Goal: Task Accomplishment & Management: Manage account settings

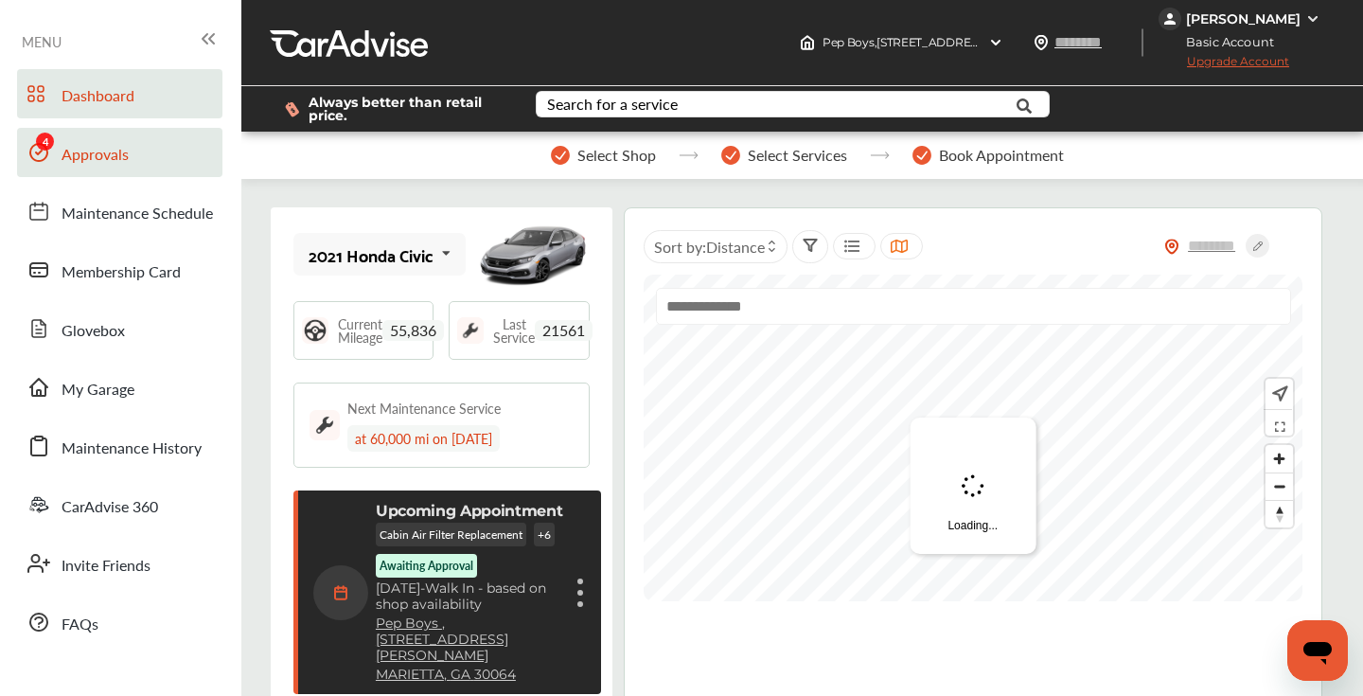
click at [99, 148] on span "Approvals" at bounding box center [95, 155] width 67 height 25
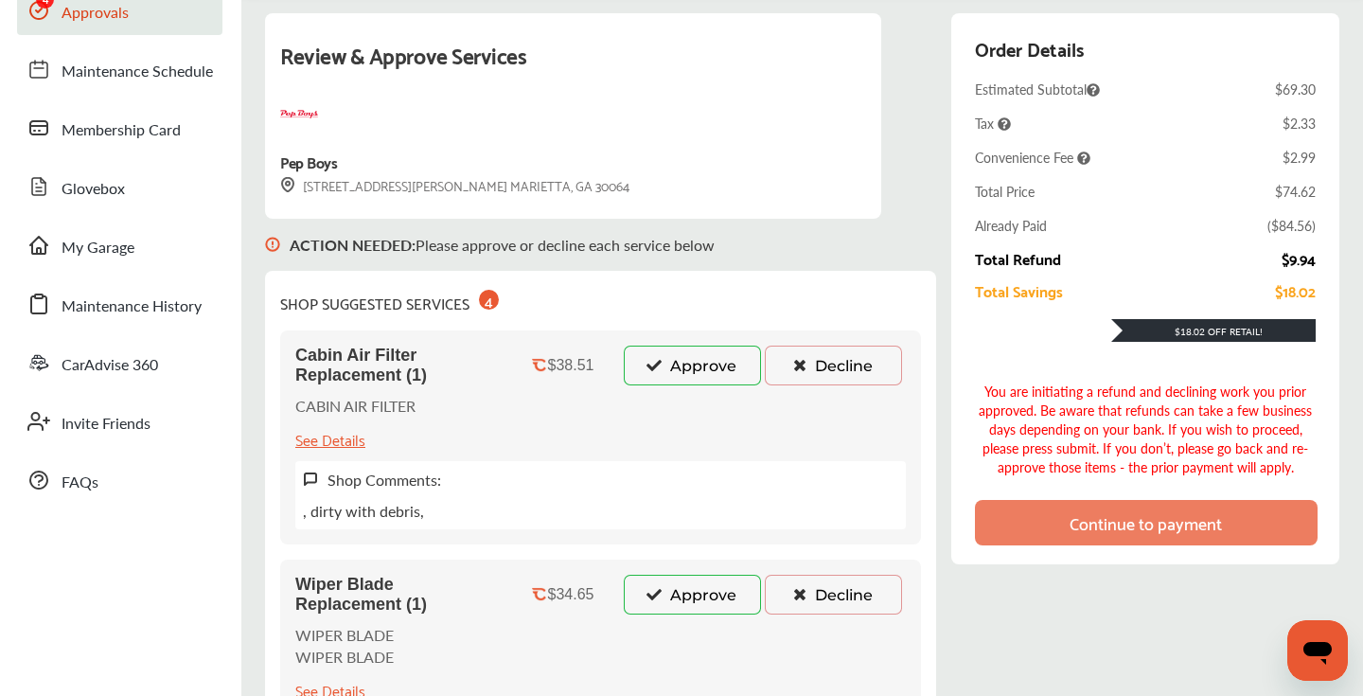
scroll to position [189, 0]
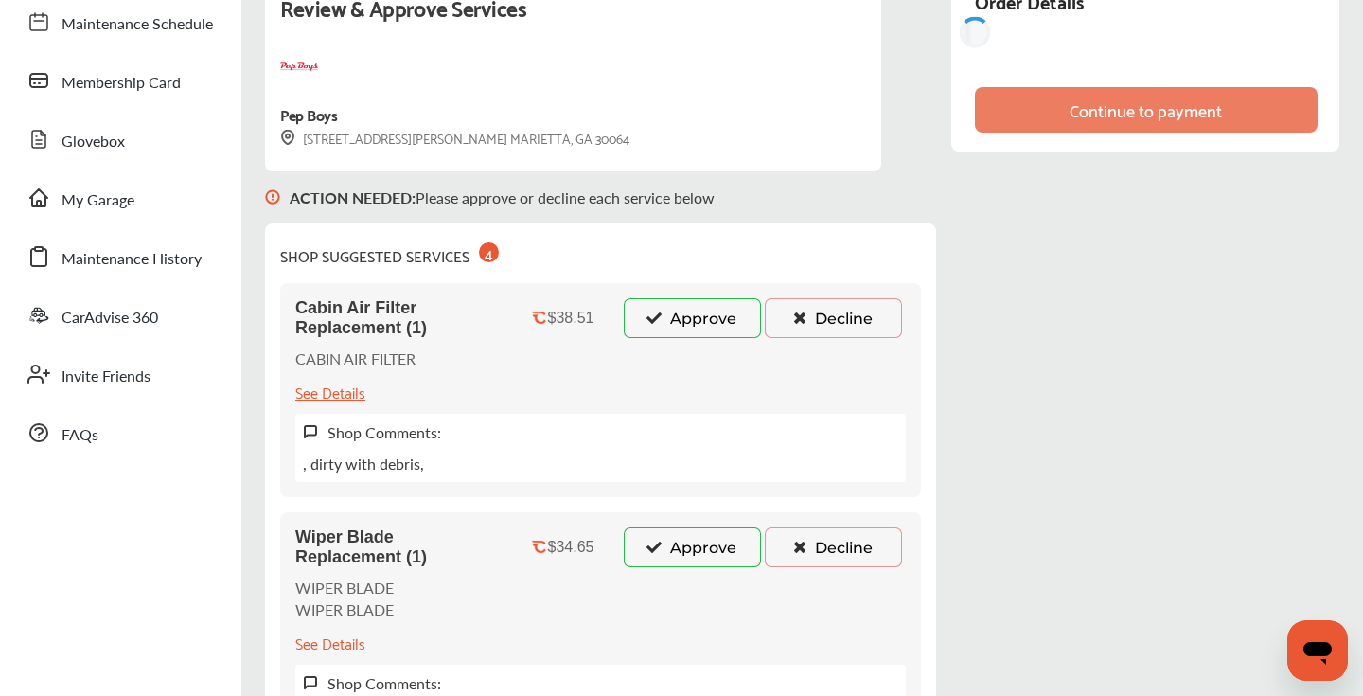
click at [840, 308] on button "Decline" at bounding box center [833, 318] width 137 height 40
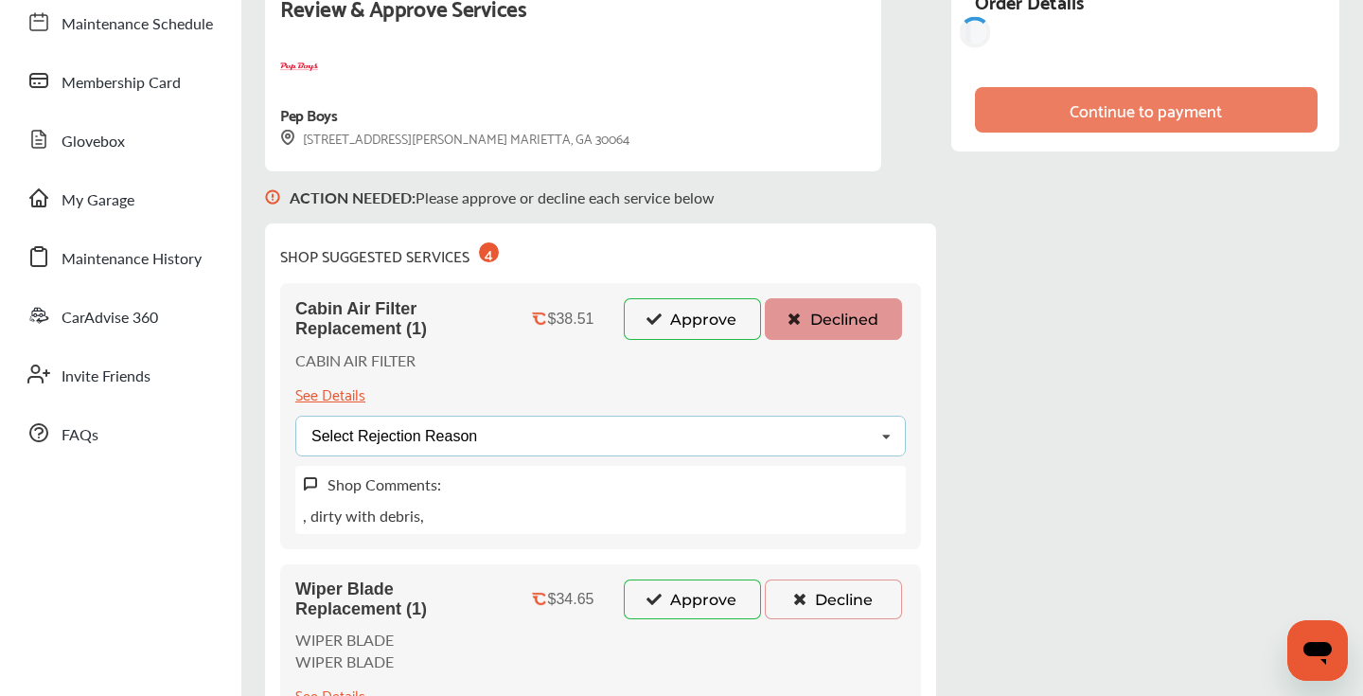
click at [681, 441] on div "Select Rejection Reason Price Not Required More Info Needed Other" at bounding box center [600, 436] width 611 height 41
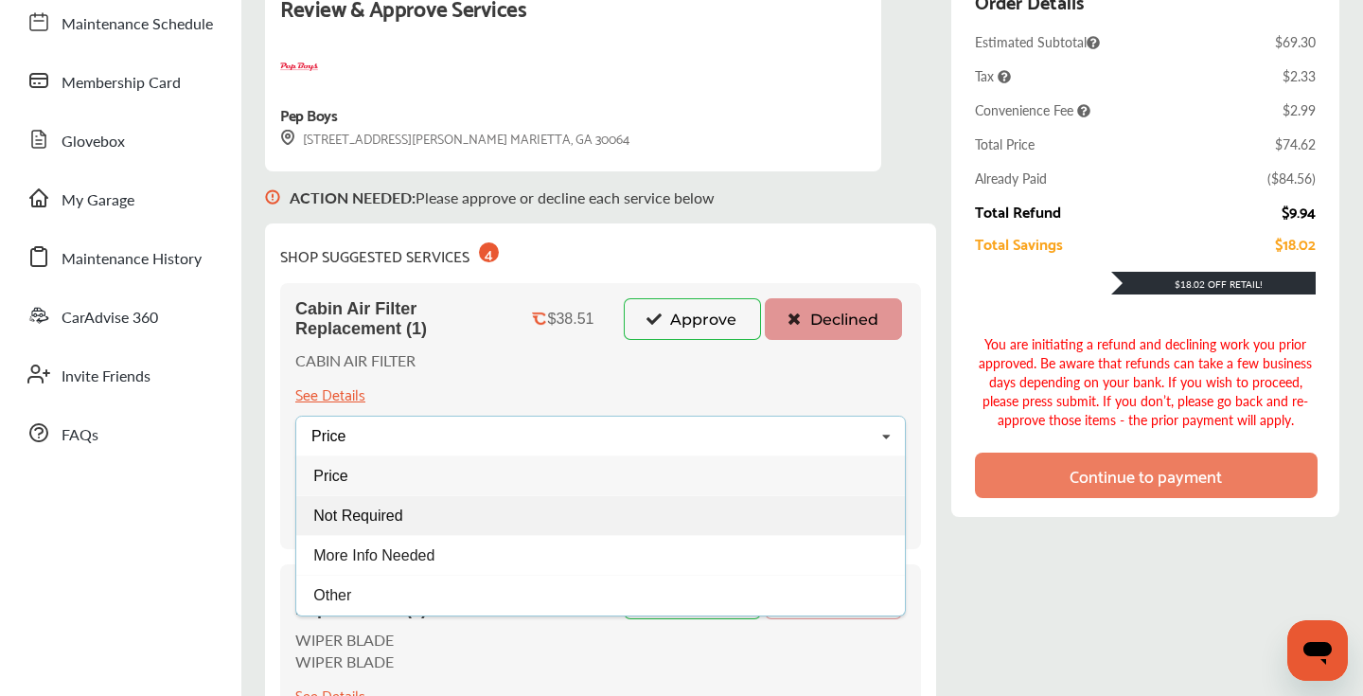
click at [452, 509] on div "Not Required" at bounding box center [600, 515] width 609 height 40
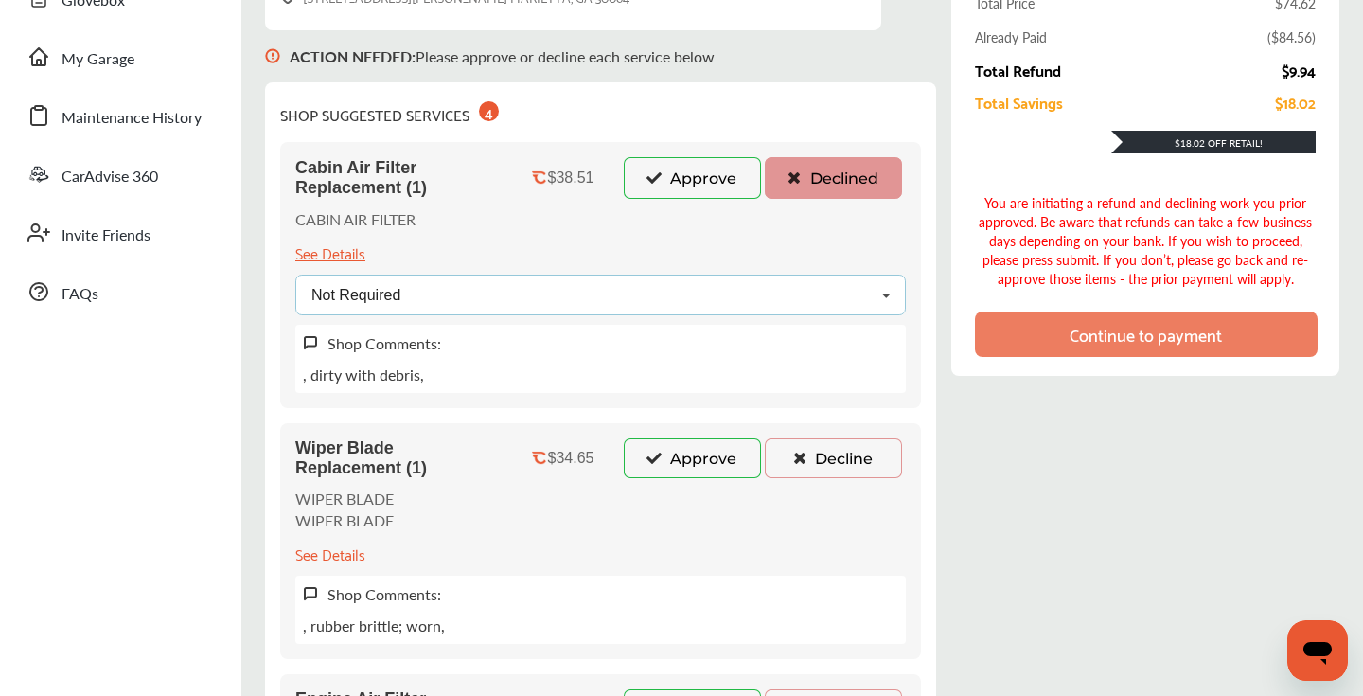
scroll to position [365, 0]
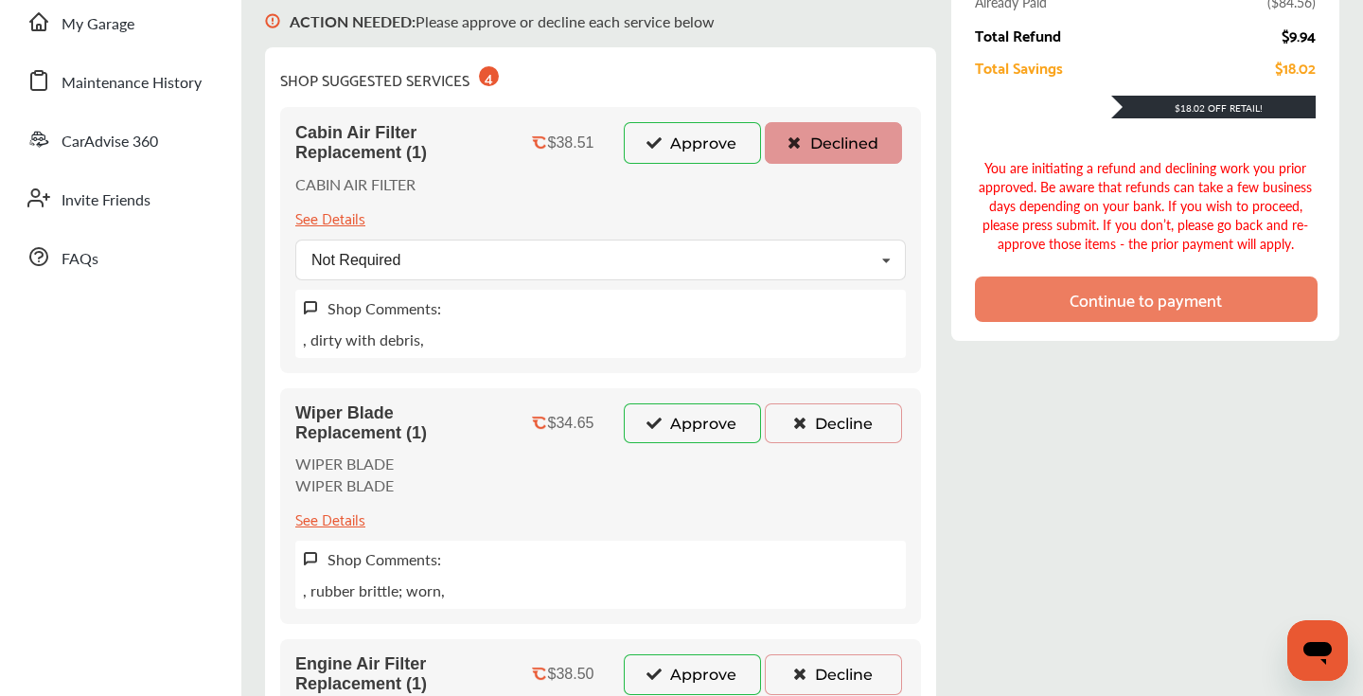
click at [793, 428] on icon at bounding box center [800, 422] width 18 height 13
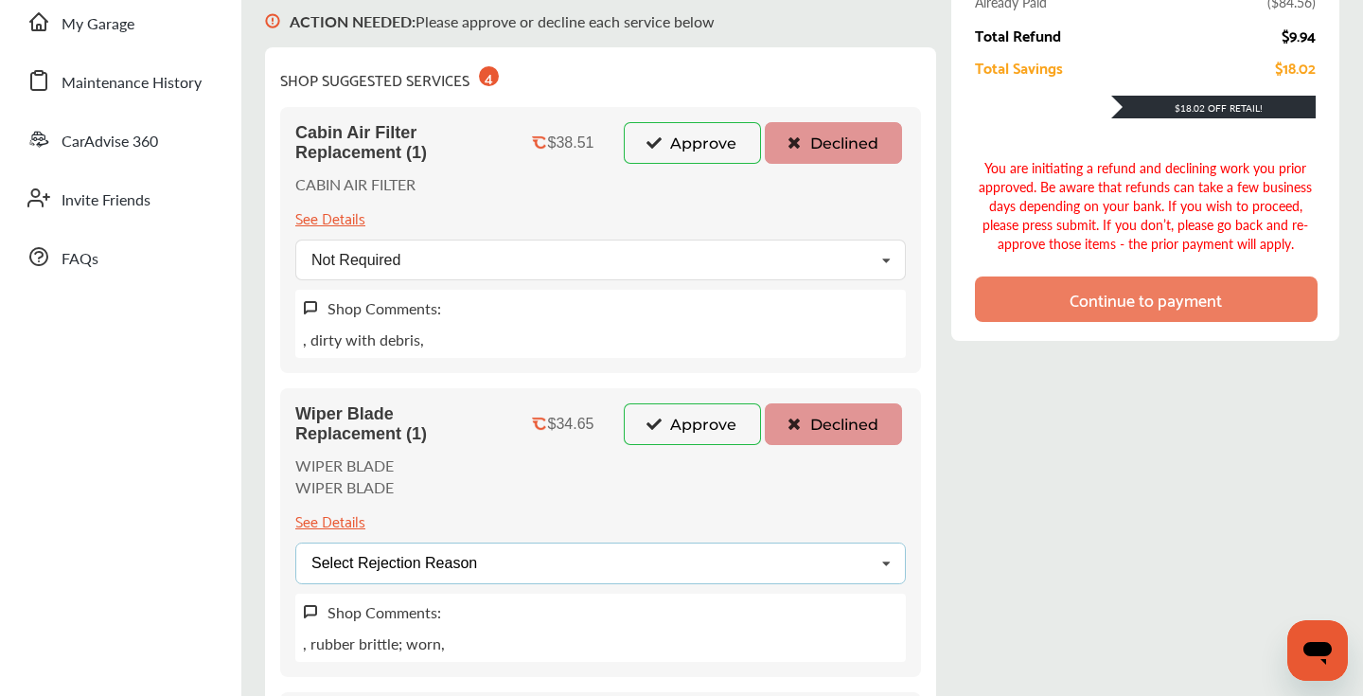
click at [573, 560] on div "Select Rejection Reason Price Not Required More Info Needed Other" at bounding box center [600, 563] width 611 height 41
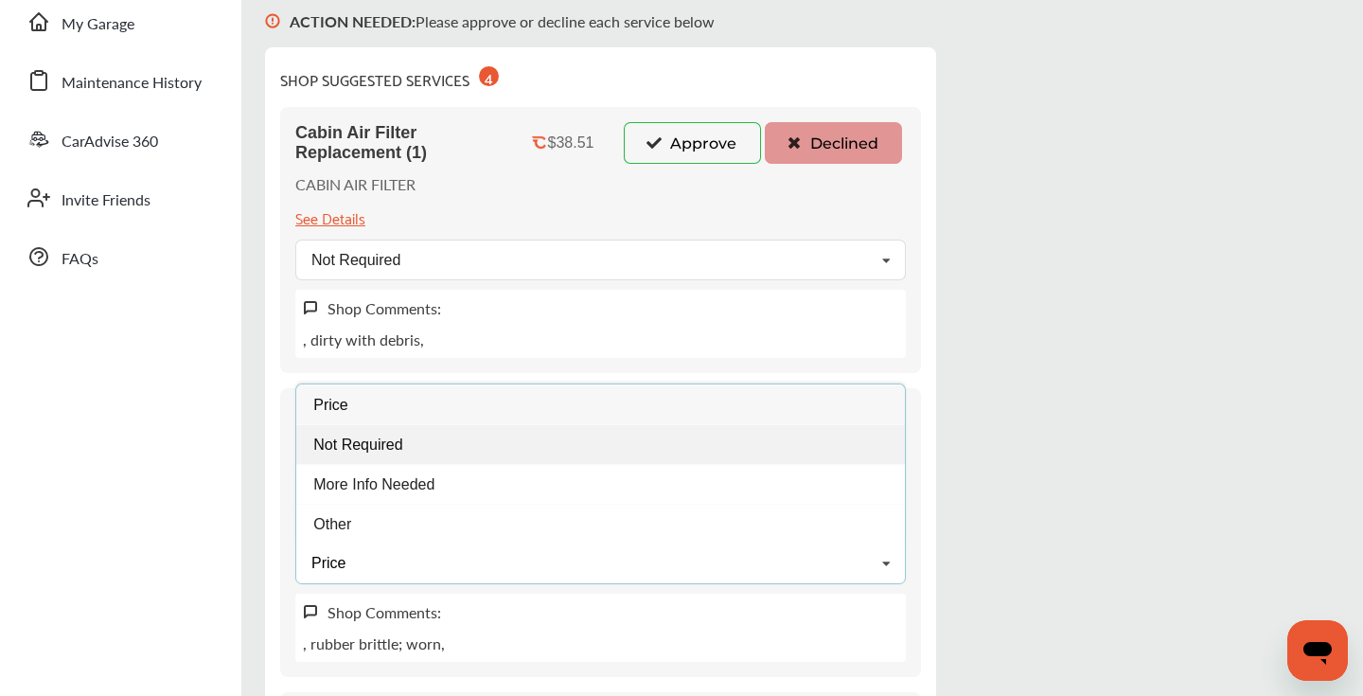
click at [454, 438] on div "Not Required" at bounding box center [600, 444] width 609 height 40
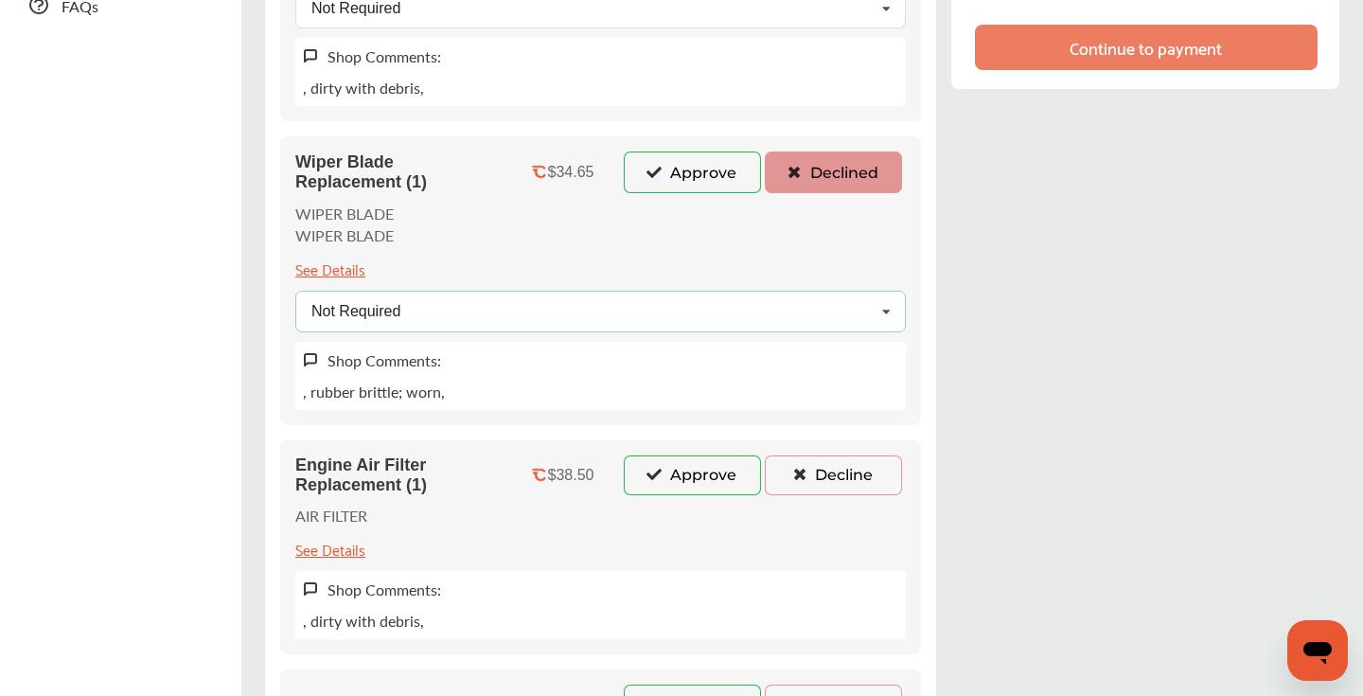
scroll to position [788, 0]
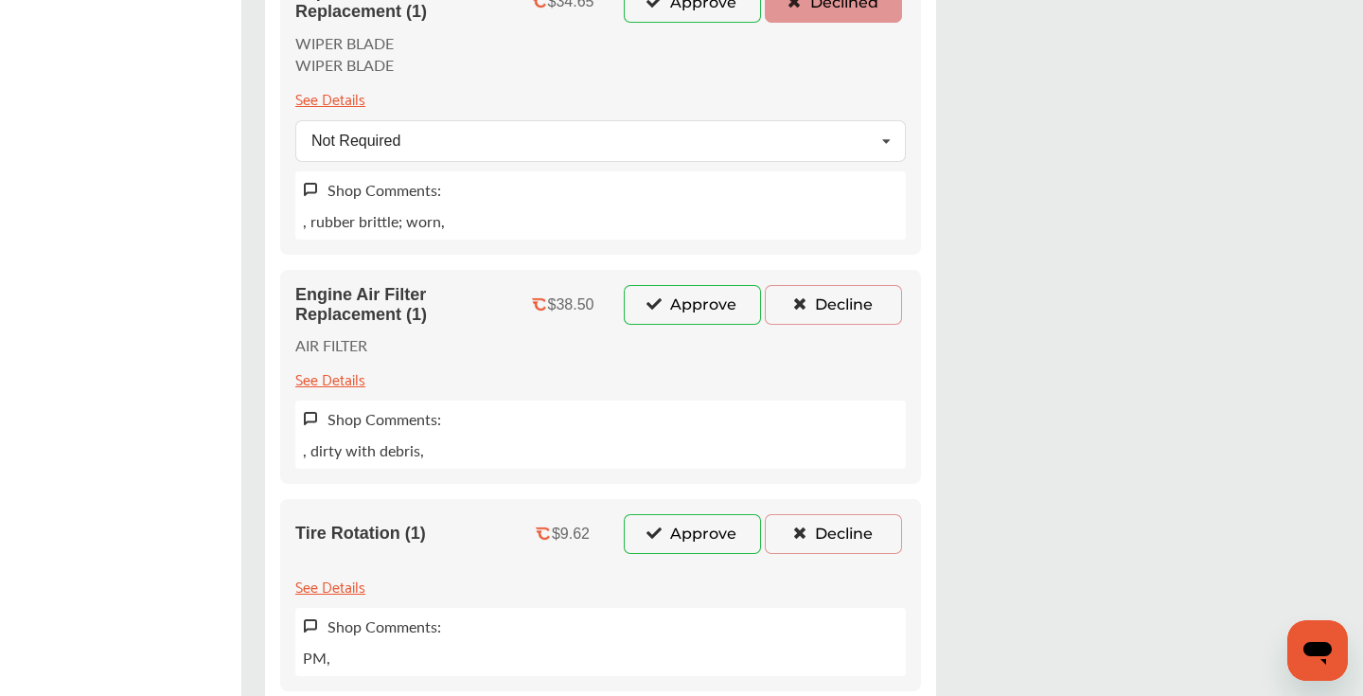
click at [807, 305] on icon at bounding box center [800, 302] width 18 height 13
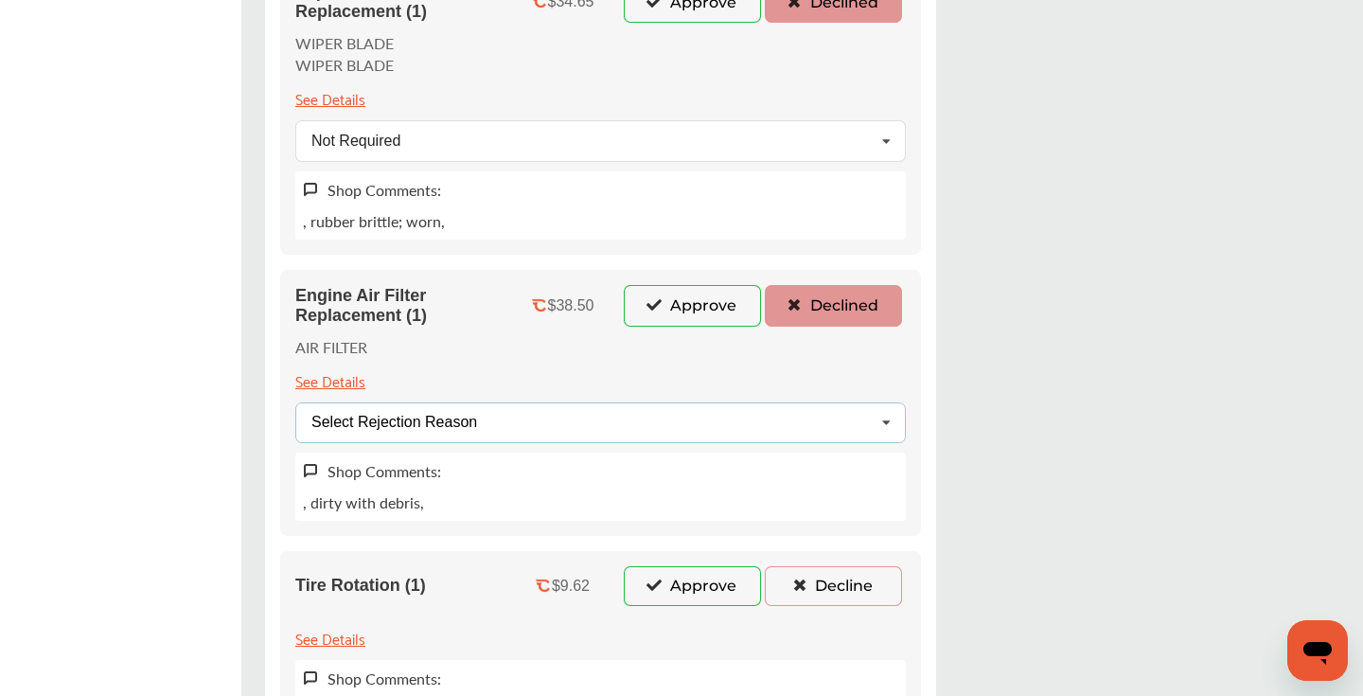
click at [575, 432] on div "Select Rejection Reason Price Not Required More Info Needed Other" at bounding box center [600, 422] width 611 height 41
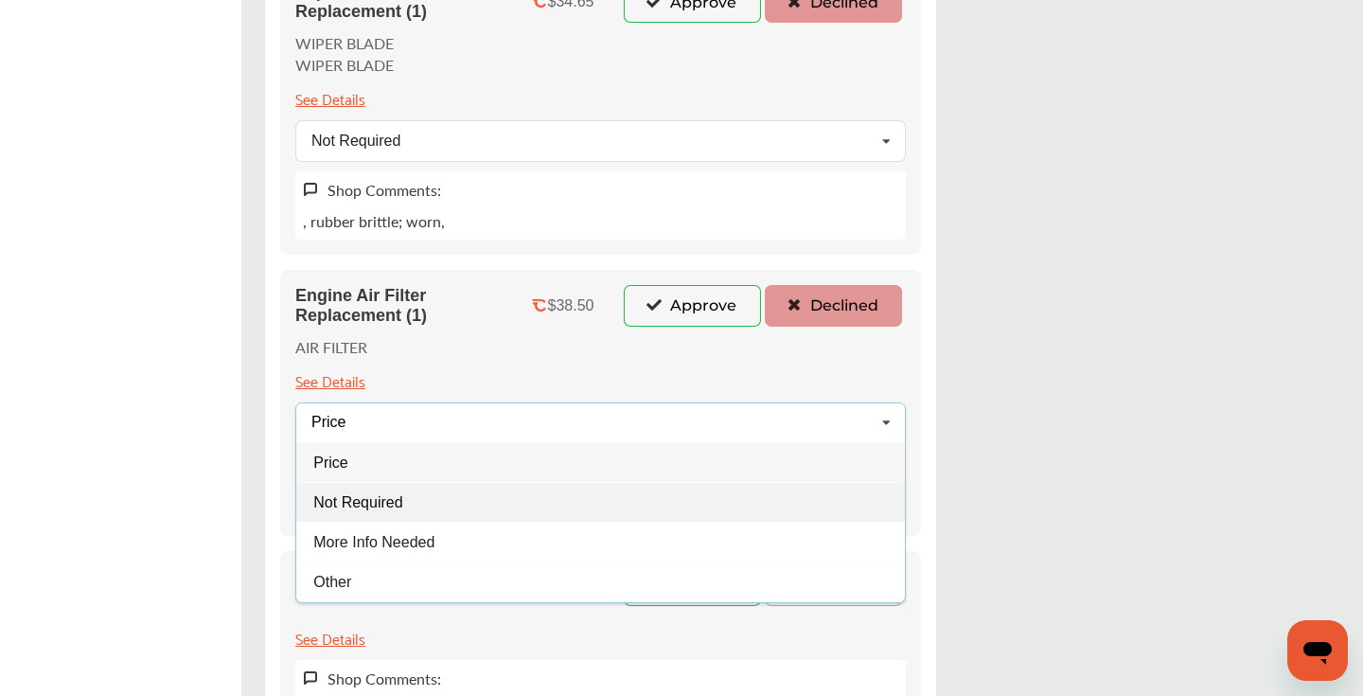
click at [414, 492] on div "Not Required" at bounding box center [600, 502] width 609 height 40
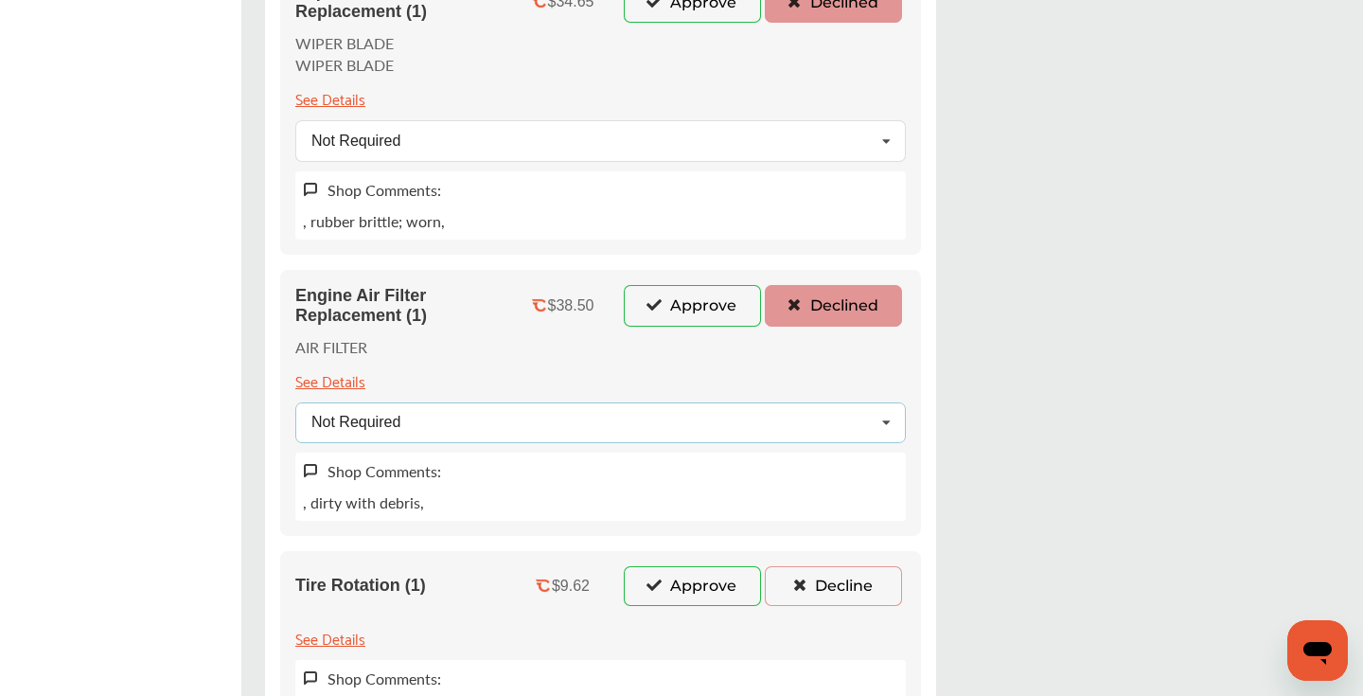
scroll to position [968, 0]
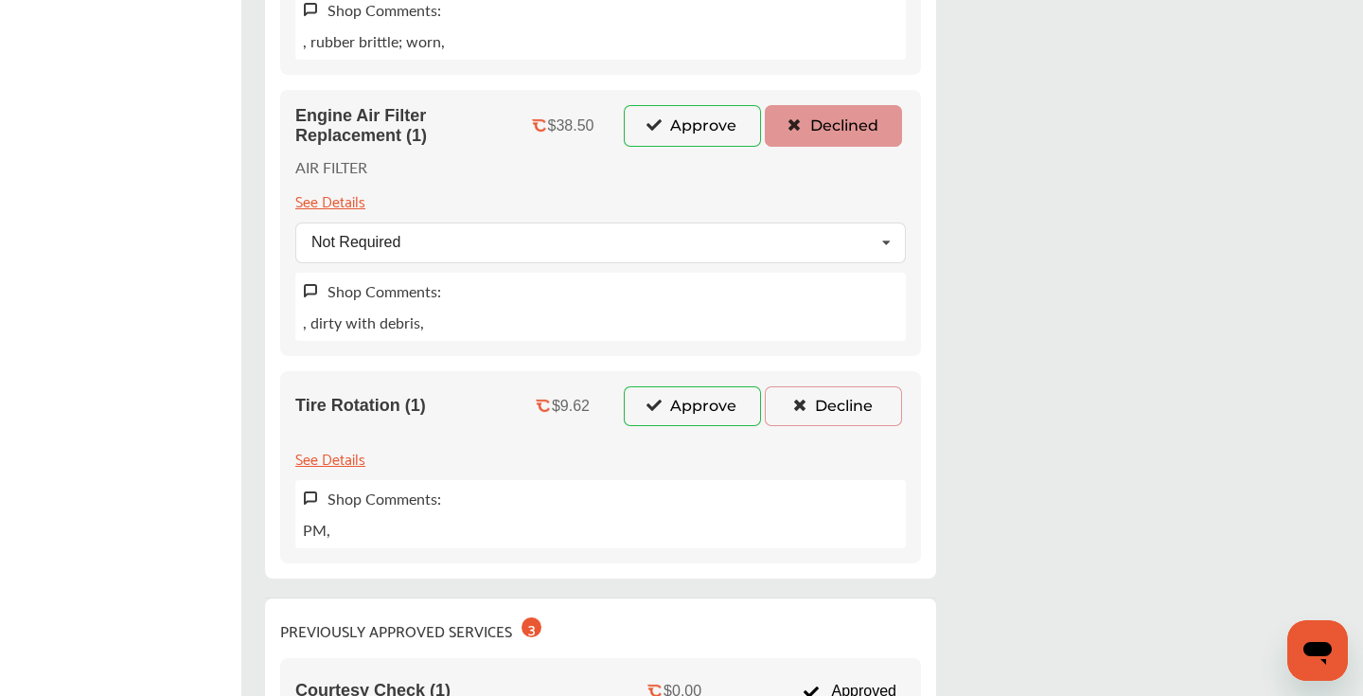
click at [671, 395] on button "Approve" at bounding box center [692, 406] width 137 height 40
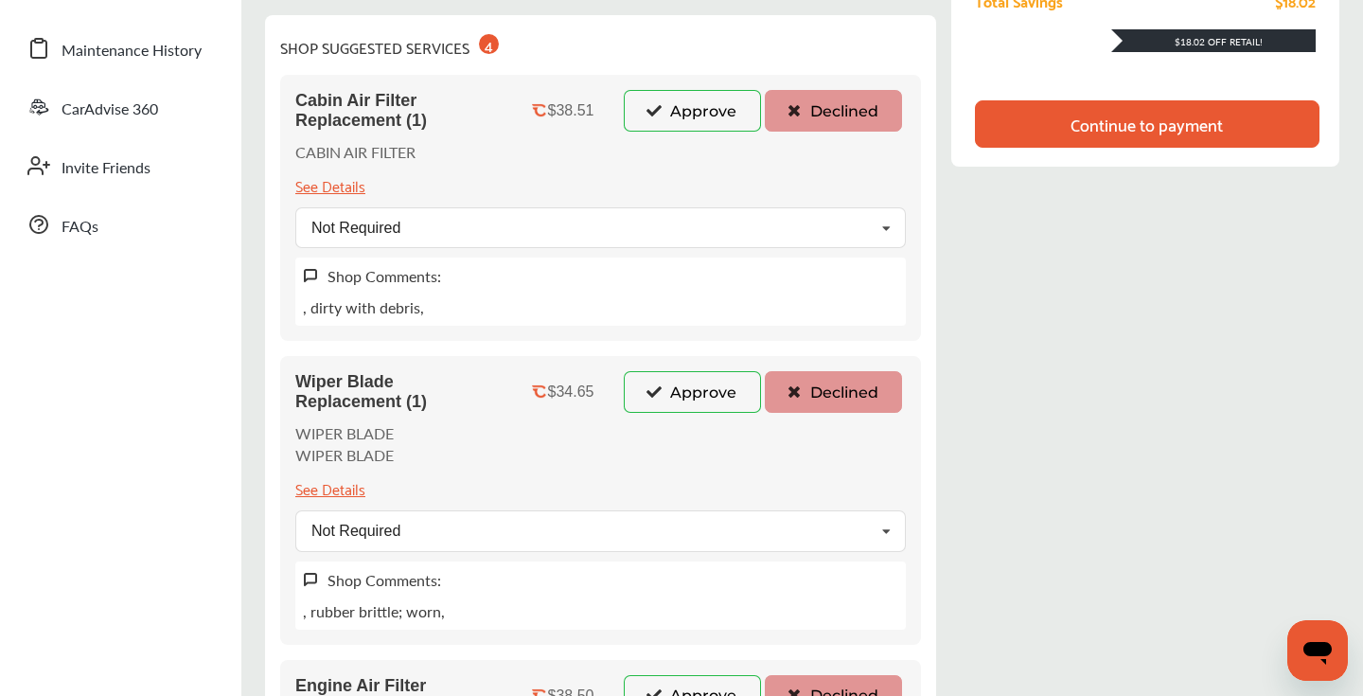
scroll to position [222, 0]
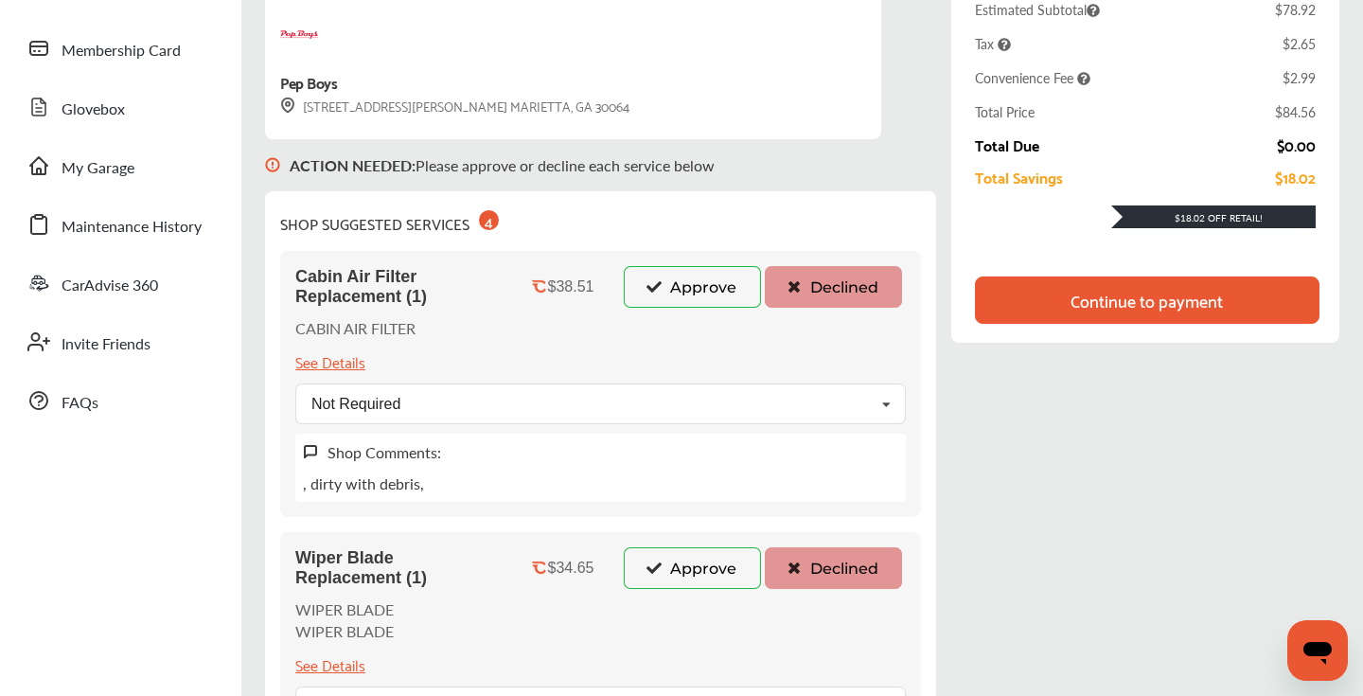
click at [1075, 312] on div "Continue to payment" at bounding box center [1147, 299] width 345 height 47
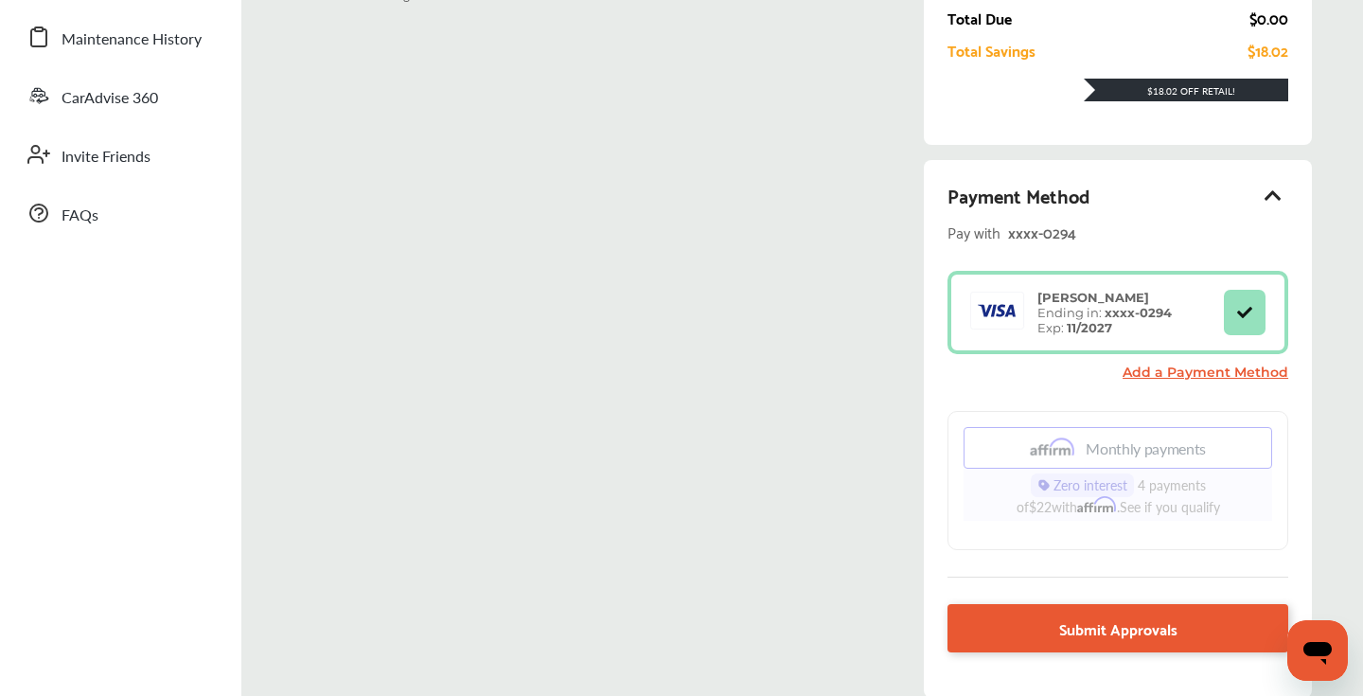
scroll to position [506, 0]
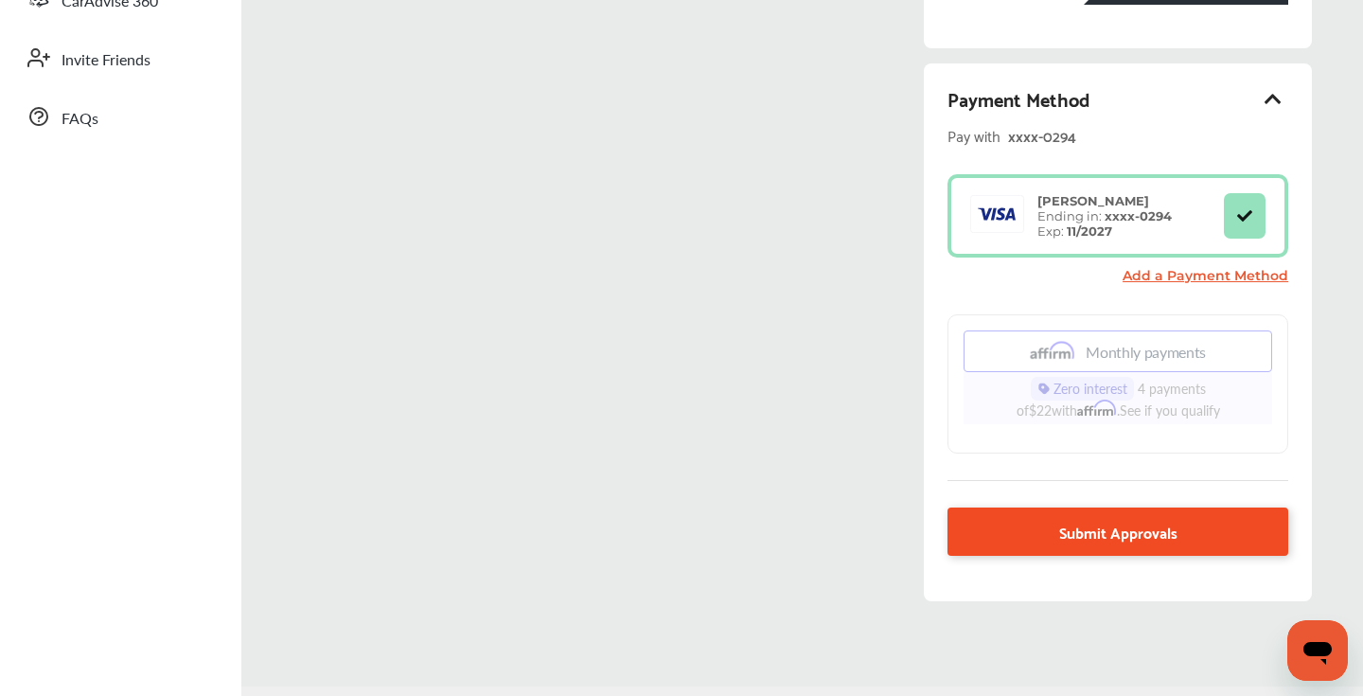
click at [1048, 545] on link "Submit Approvals" at bounding box center [1118, 532] width 341 height 48
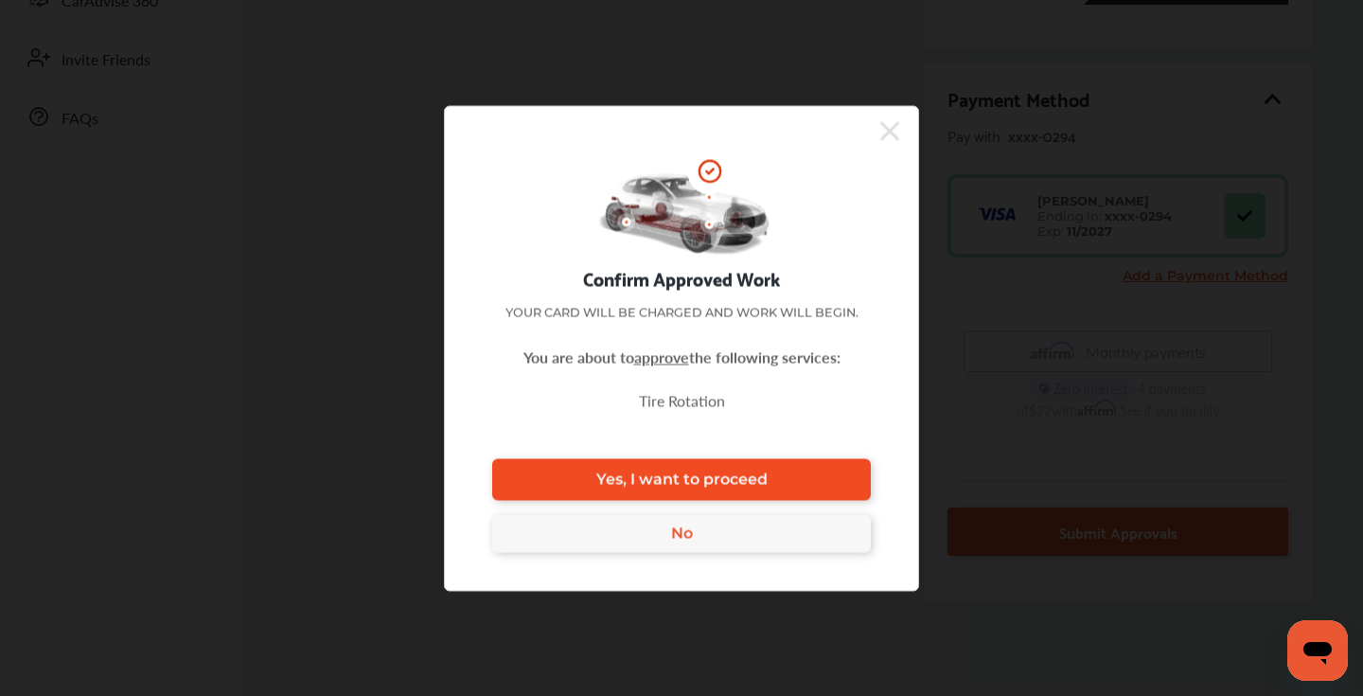
click at [708, 475] on span "Yes, I want to proceed" at bounding box center [682, 480] width 171 height 18
